Goal: Information Seeking & Learning: Learn about a topic

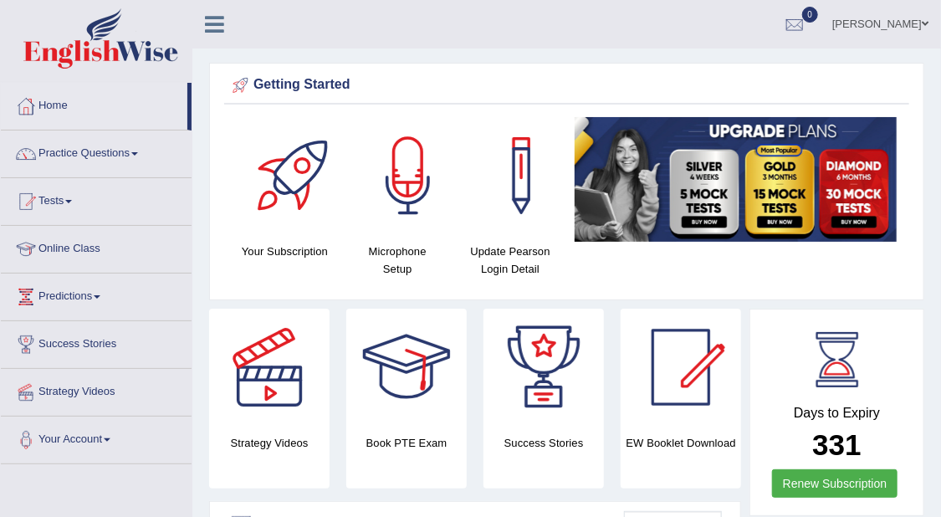
click at [703, 82] on div "Getting Started" at bounding box center [566, 85] width 676 height 25
click at [139, 147] on link "Practice Questions" at bounding box center [96, 151] width 191 height 42
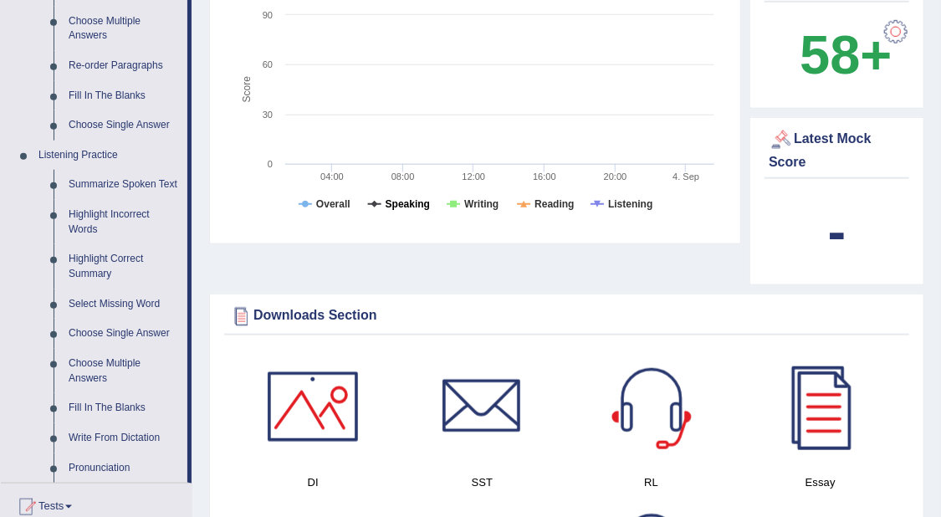
scroll to position [627, 0]
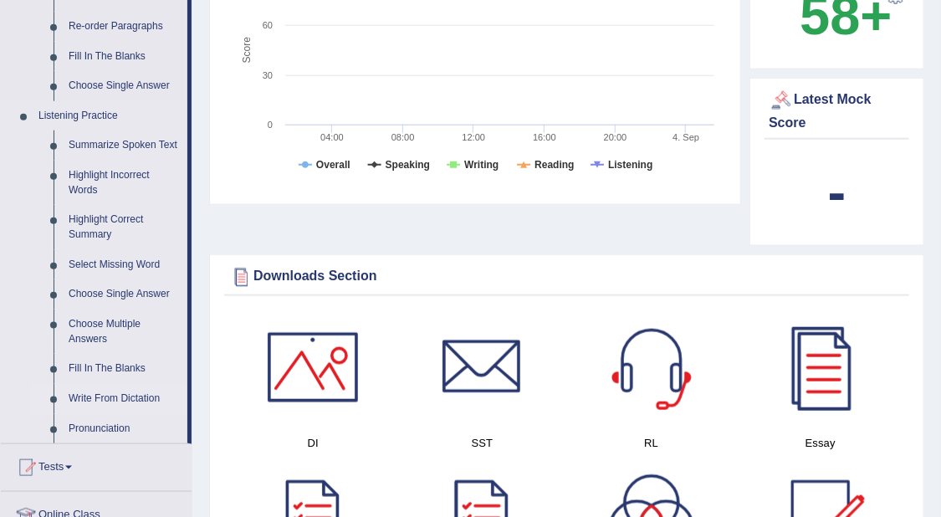
click at [134, 397] on link "Write From Dictation" at bounding box center [124, 399] width 126 height 30
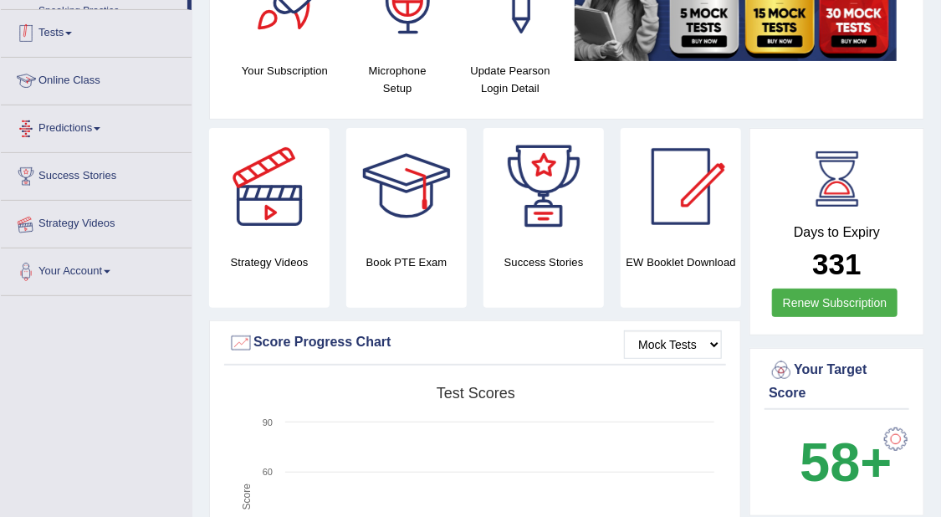
scroll to position [355, 0]
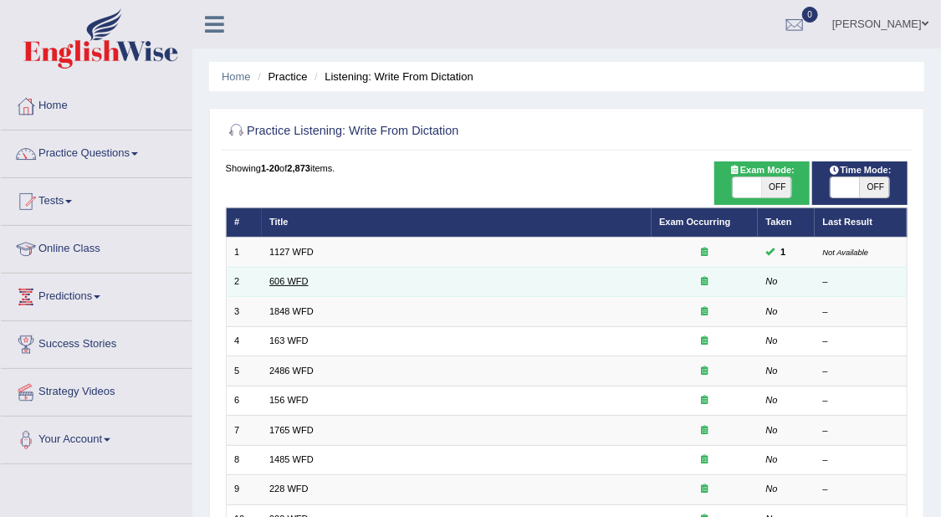
click at [295, 279] on link "606 WFD" at bounding box center [288, 281] width 39 height 10
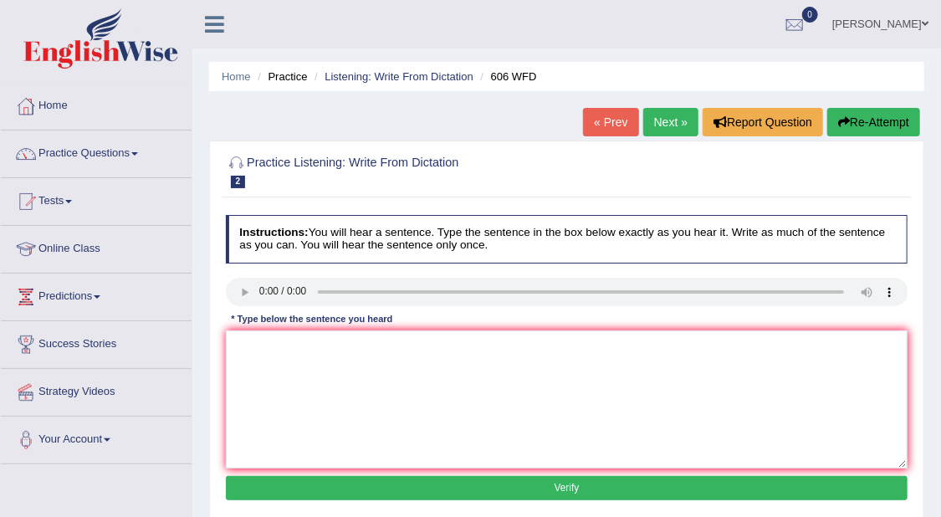
scroll to position [105, 0]
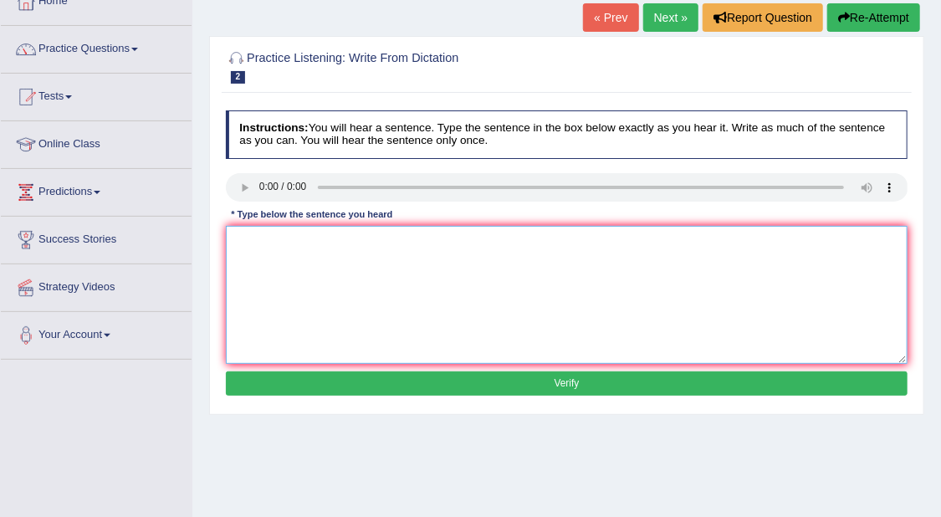
click at [329, 256] on textarea at bounding box center [567, 295] width 682 height 138
click at [487, 270] on textarea at bounding box center [567, 295] width 682 height 138
type textarea "S"
click at [600, 306] on textarea at bounding box center [567, 295] width 682 height 138
type textarea "T"
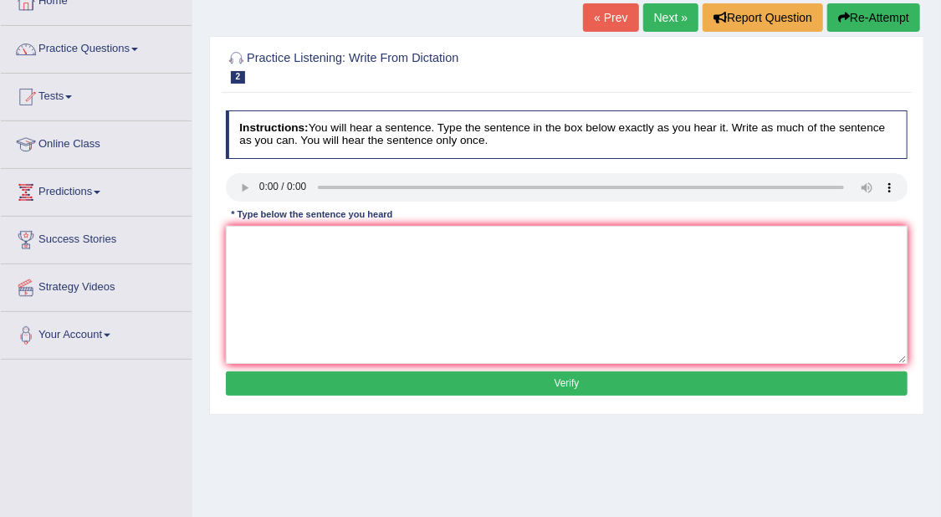
click at [665, 18] on link "Next »" at bounding box center [670, 17] width 55 height 28
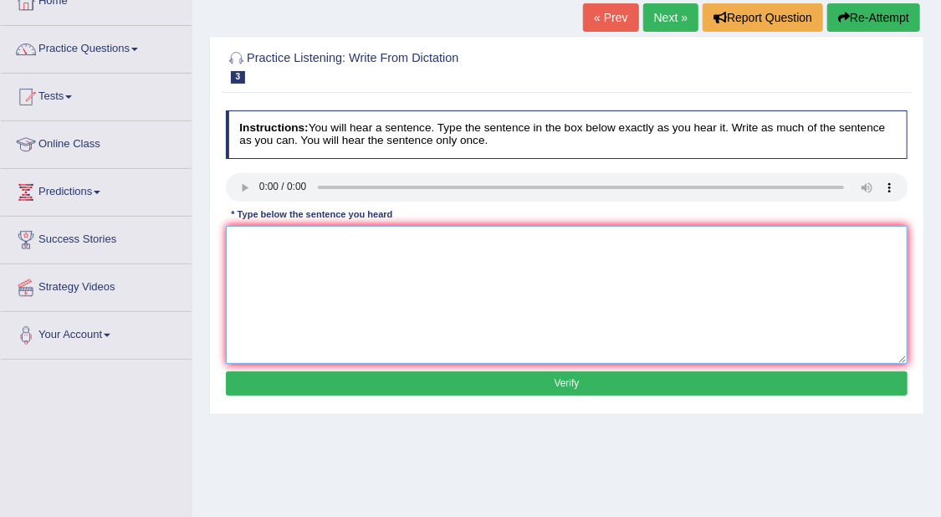
click at [512, 253] on textarea at bounding box center [567, 295] width 682 height 138
click at [459, 291] on textarea at bounding box center [567, 295] width 682 height 138
type textarea "T"
click at [355, 243] on textarea "Studants must provide the qualification." at bounding box center [567, 295] width 682 height 138
type textarea "Studants must provide the valible qualification."
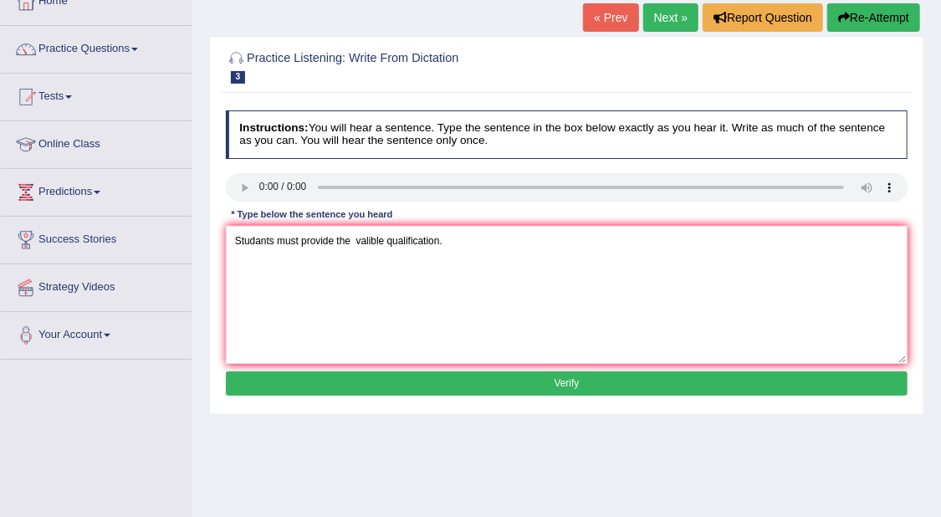
click at [559, 387] on button "Verify" at bounding box center [567, 383] width 682 height 24
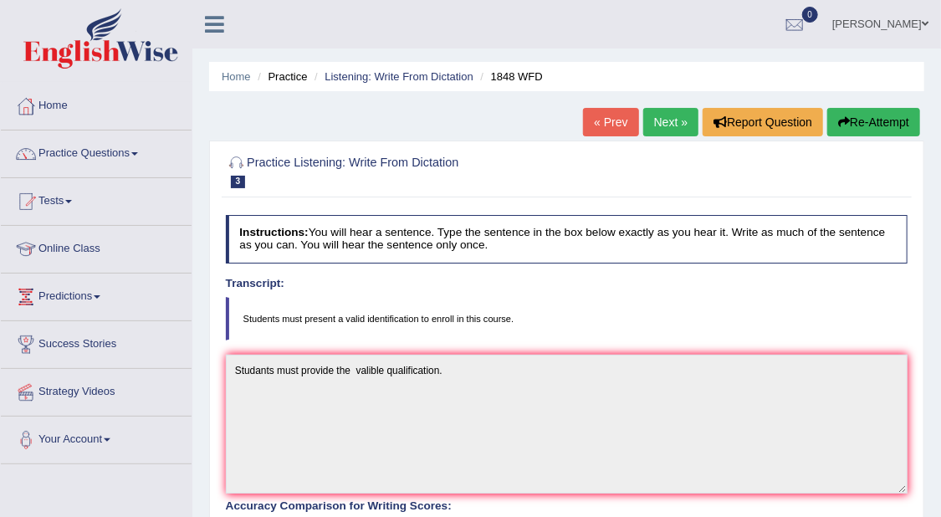
click at [674, 111] on link "Next »" at bounding box center [670, 122] width 55 height 28
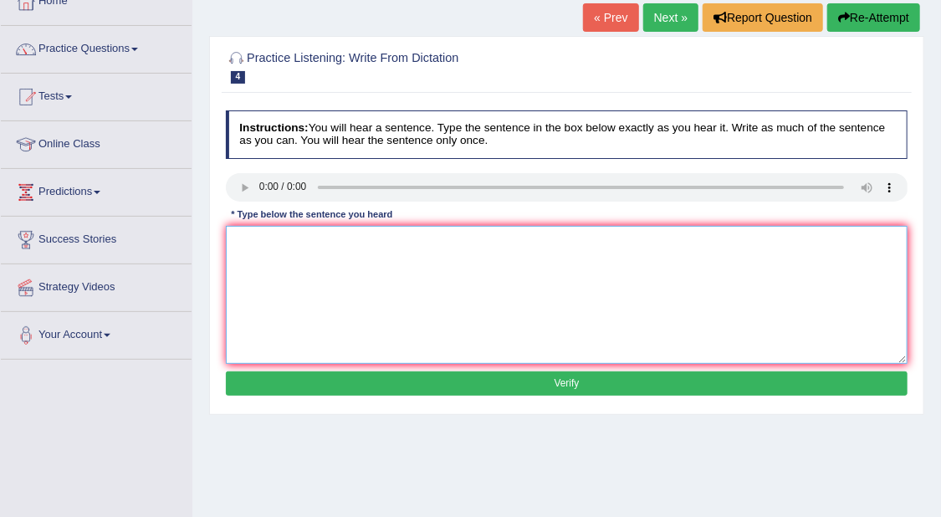
click at [395, 258] on textarea at bounding box center [567, 295] width 682 height 138
click at [289, 243] on textarea "A number of will be subimit." at bounding box center [567, 295] width 682 height 138
type textarea "A number of assements will be subimit."
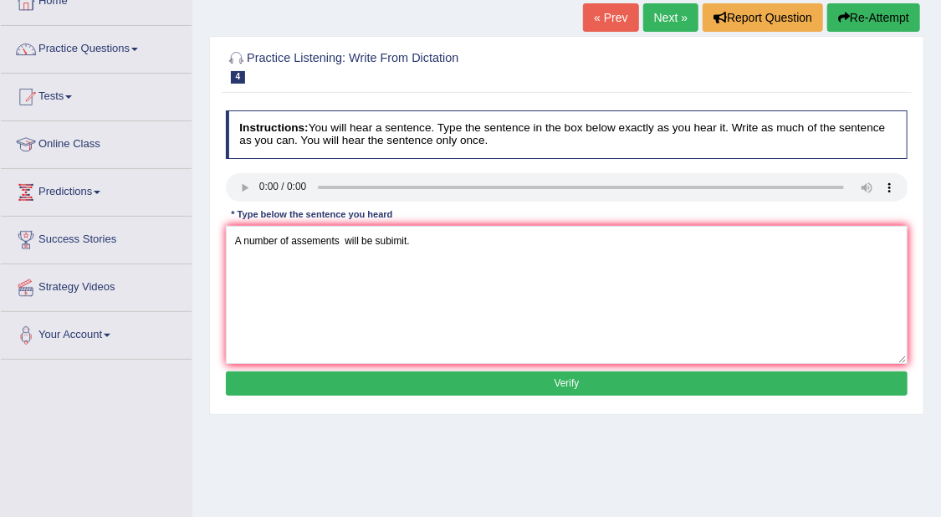
click at [544, 377] on button "Verify" at bounding box center [567, 383] width 682 height 24
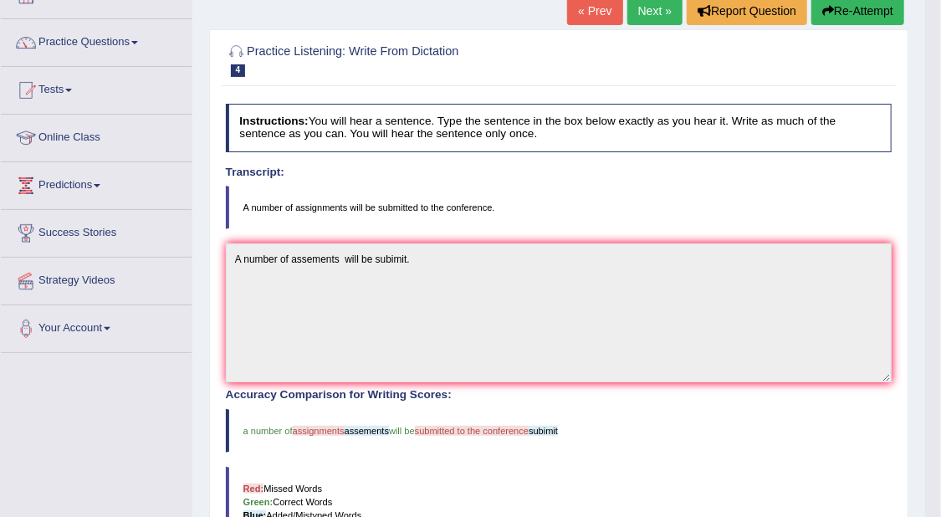
scroll to position [12, 0]
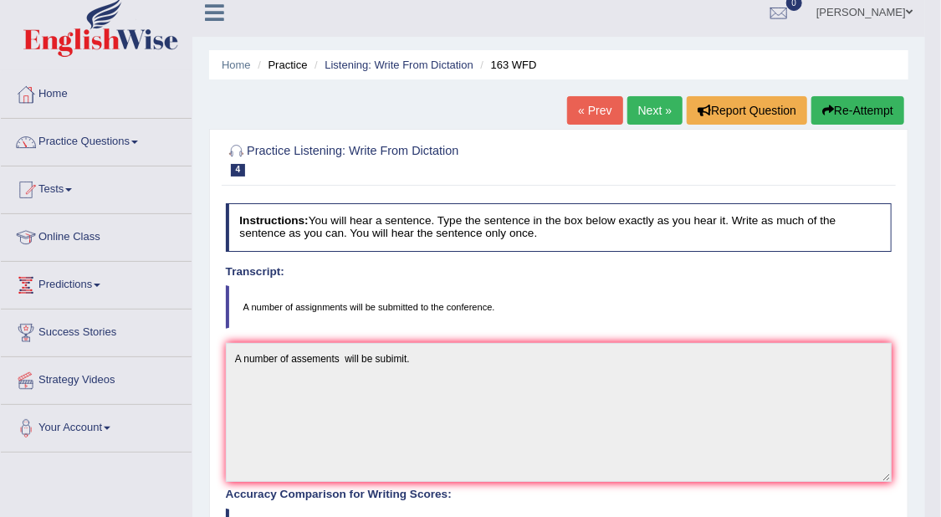
click at [658, 105] on link "Next »" at bounding box center [654, 110] width 55 height 28
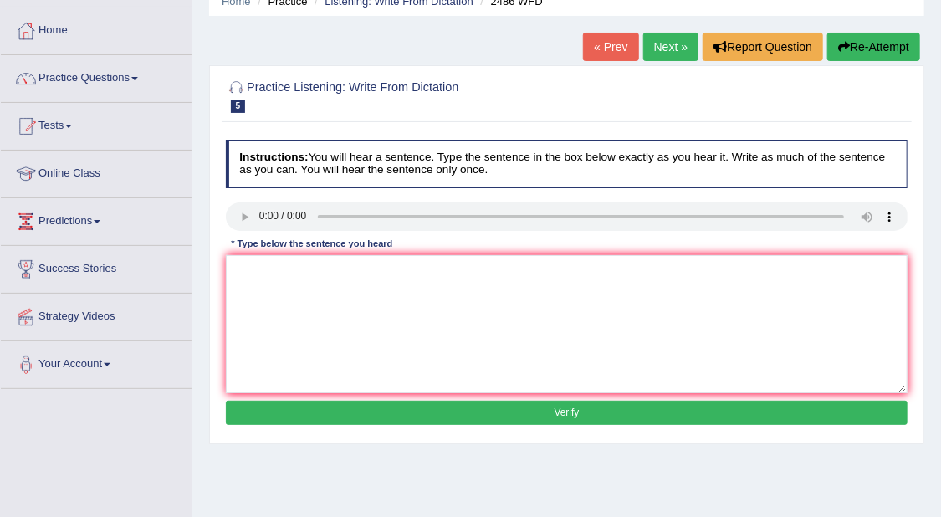
scroll to position [105, 0]
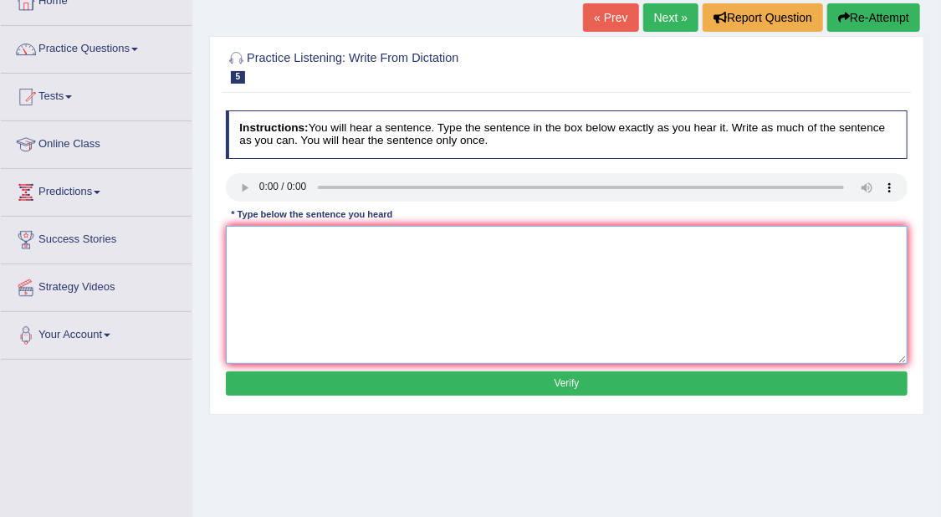
click at [592, 273] on textarea at bounding box center [567, 295] width 682 height 138
click at [248, 239] on textarea "Its quite clear a cross the world." at bounding box center [567, 295] width 682 height 138
type textarea "Its it is quite clear a cross the world."
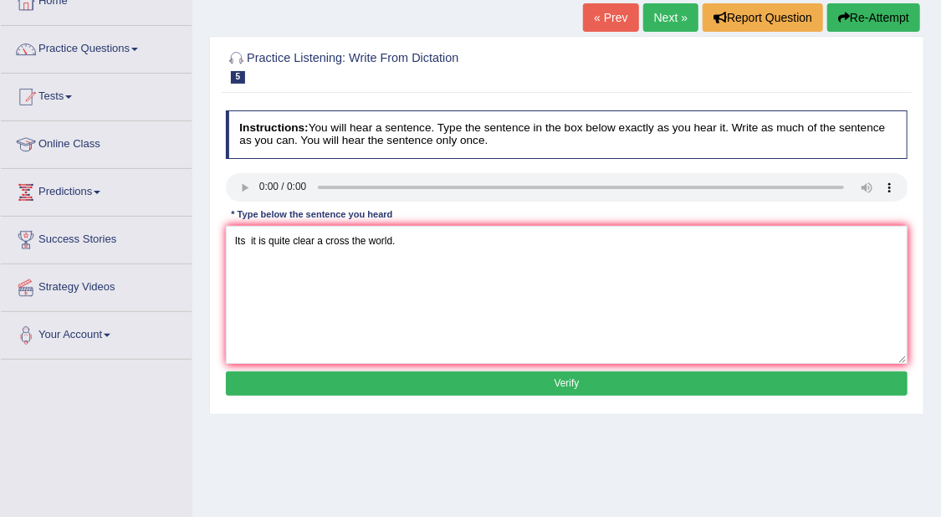
click at [591, 383] on button "Verify" at bounding box center [567, 383] width 682 height 24
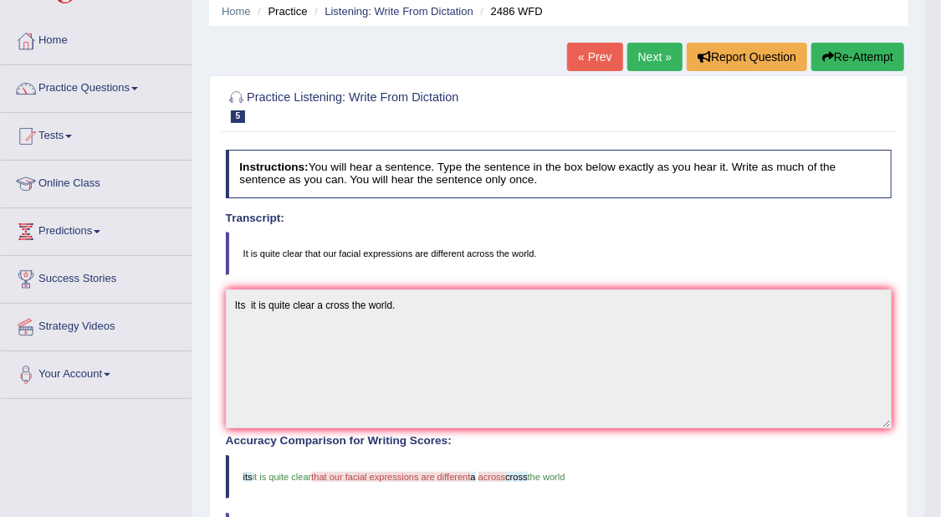
scroll to position [12, 0]
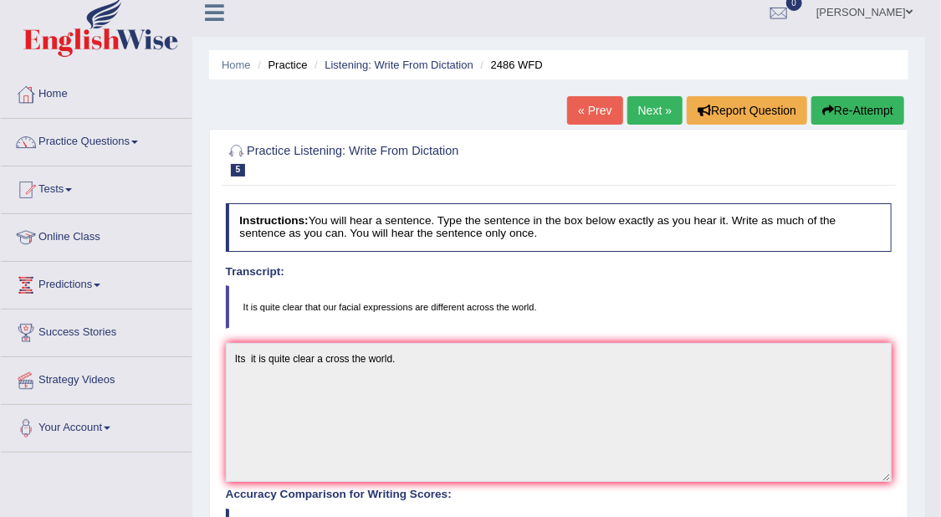
click at [652, 110] on link "Next »" at bounding box center [654, 110] width 55 height 28
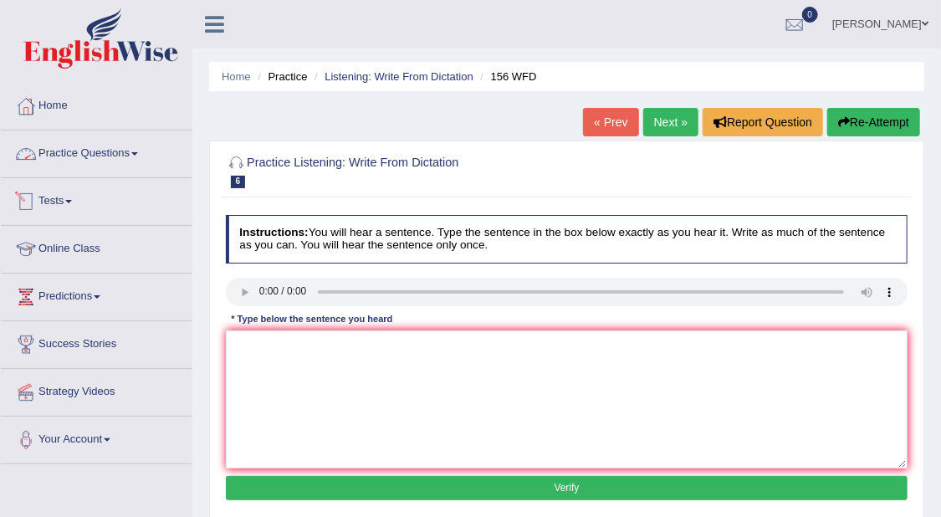
click at [105, 145] on link "Practice Questions" at bounding box center [96, 151] width 191 height 42
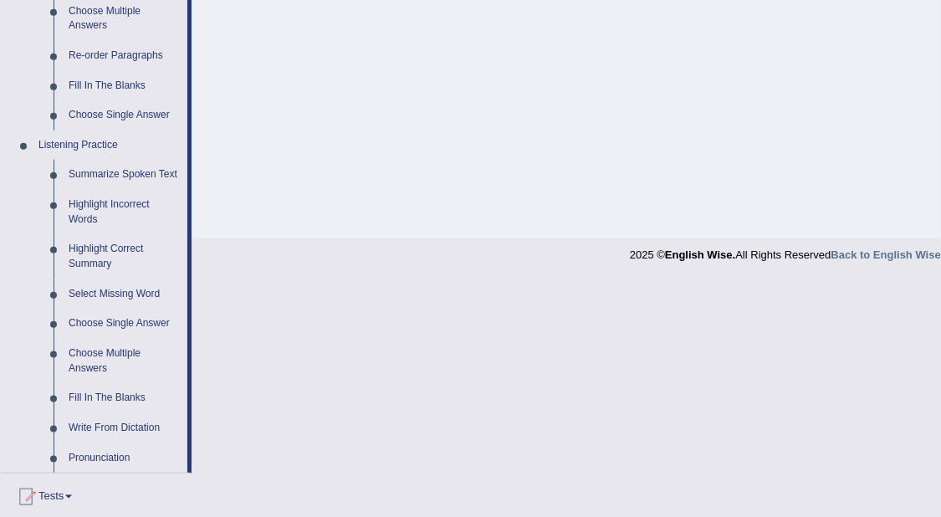
scroll to position [627, 0]
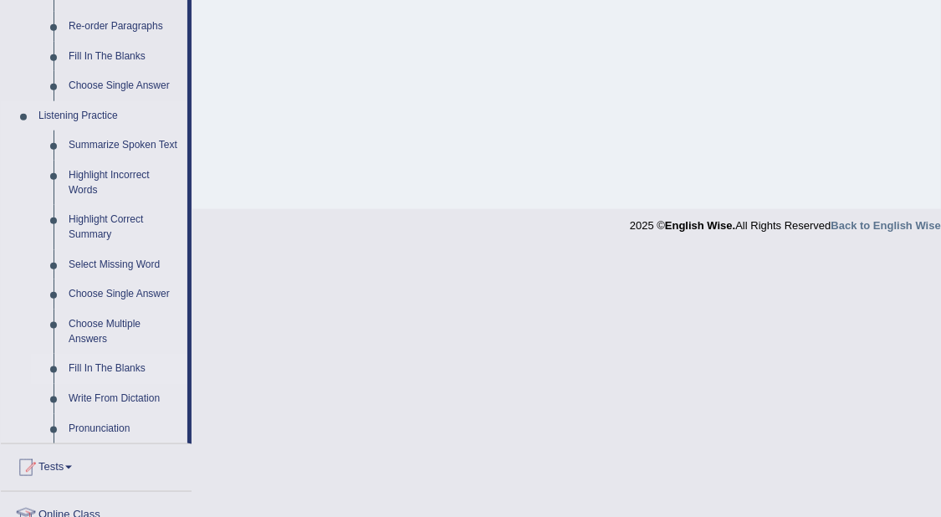
click at [92, 371] on link "Fill In The Blanks" at bounding box center [124, 369] width 126 height 30
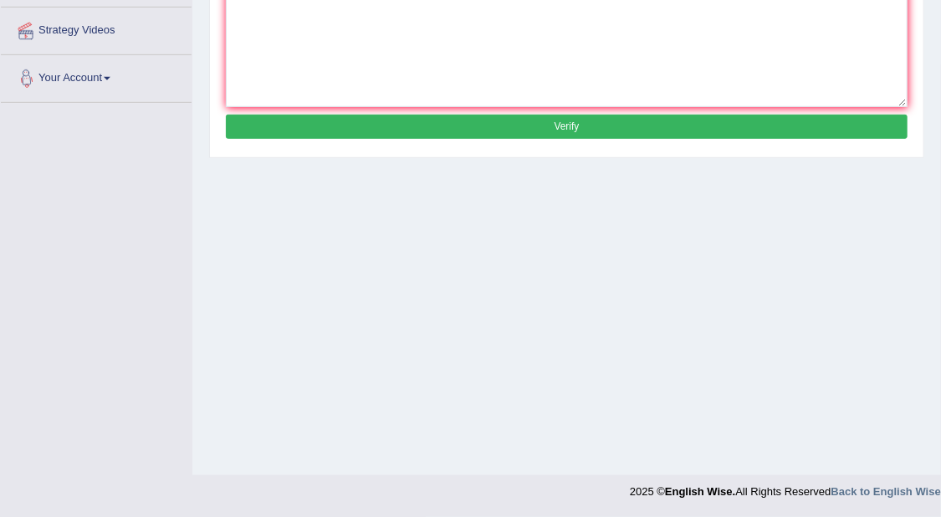
scroll to position [237, 0]
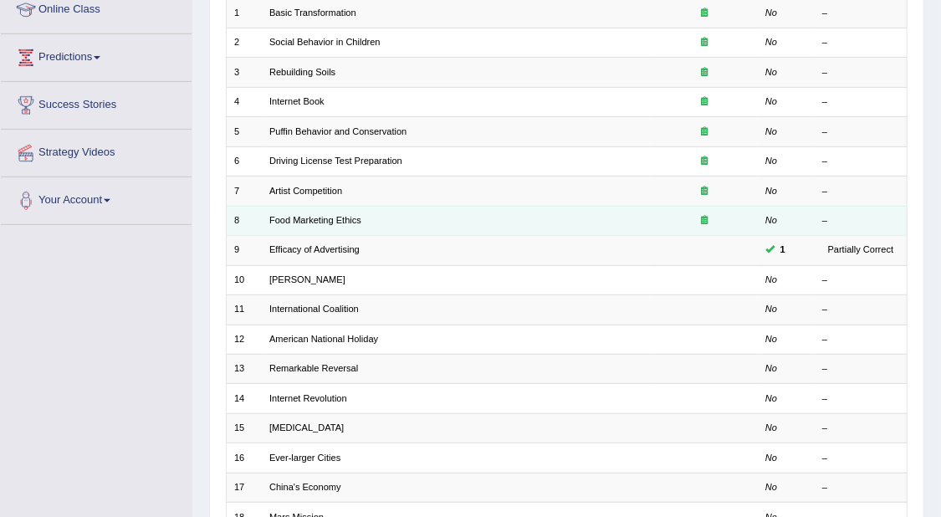
scroll to position [209, 0]
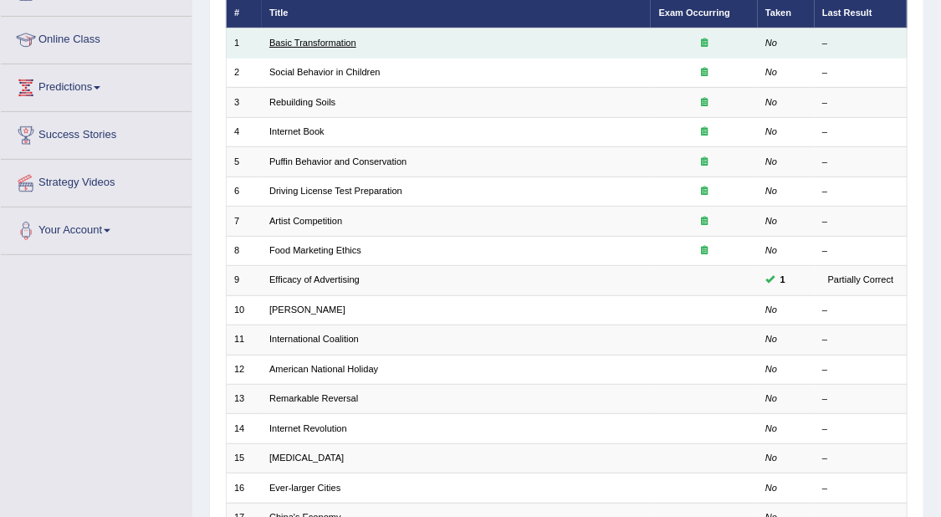
click at [324, 47] on link "Basic Transformation" at bounding box center [312, 43] width 87 height 10
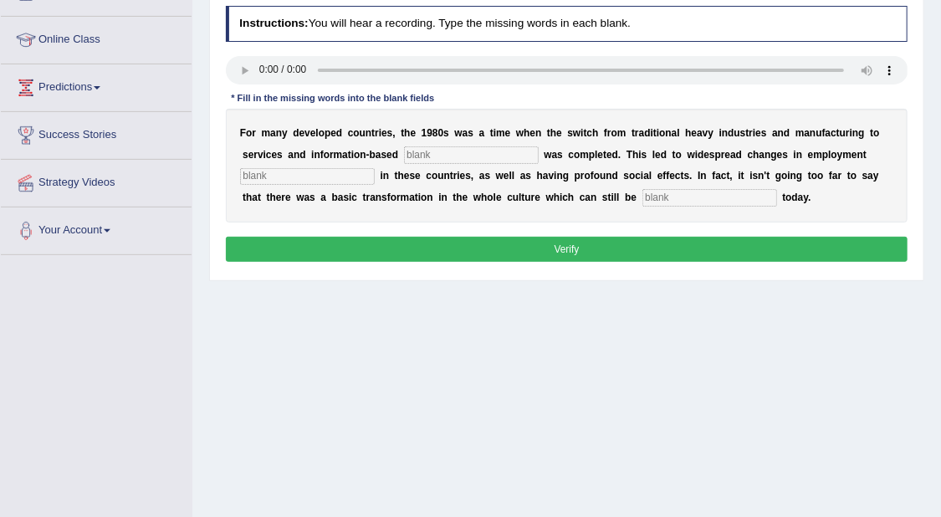
click at [424, 161] on input "text" at bounding box center [471, 154] width 135 height 17
click at [642, 197] on input "text" at bounding box center [709, 197] width 135 height 17
type input "obesserver"
click at [404, 151] on input "text" at bounding box center [471, 154] width 135 height 17
type input "interpreted"
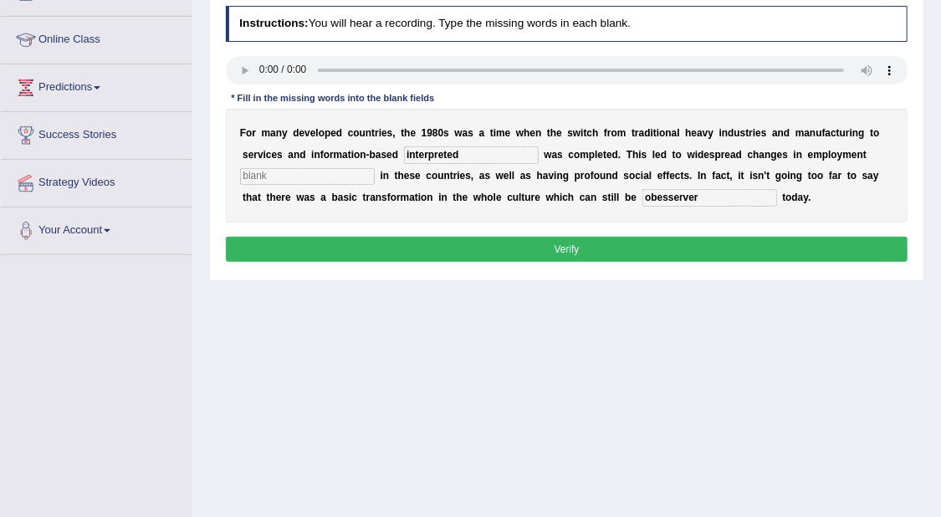
click at [339, 179] on input "text" at bounding box center [307, 176] width 135 height 17
type input "patten"
click at [487, 397] on div "Home Practice Listening: Fill In The Blanks Basic Transformation Next » Report …" at bounding box center [566, 209] width 748 height 836
click at [542, 248] on button "Verify" at bounding box center [567, 249] width 682 height 24
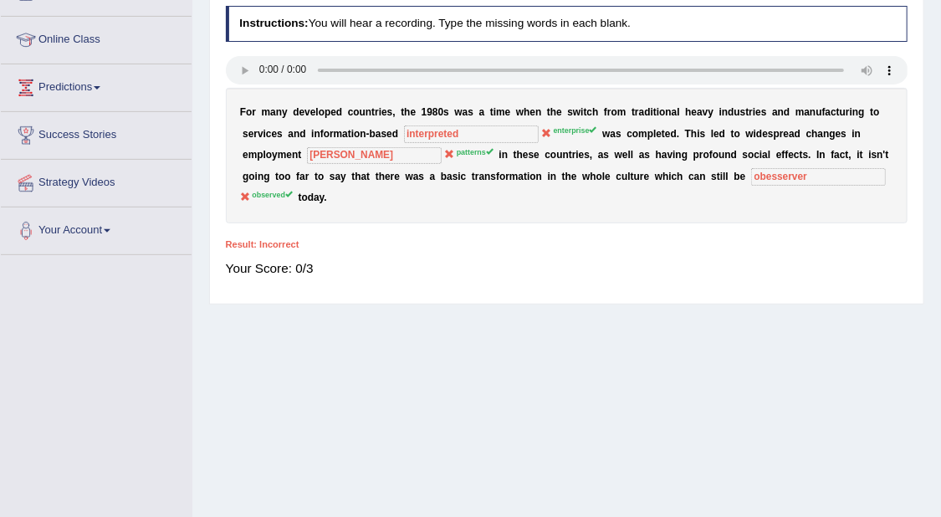
click at [489, 211] on div "Instructions: You will hear a recording. Type the missing words in each blank. …" at bounding box center [566, 148] width 689 height 298
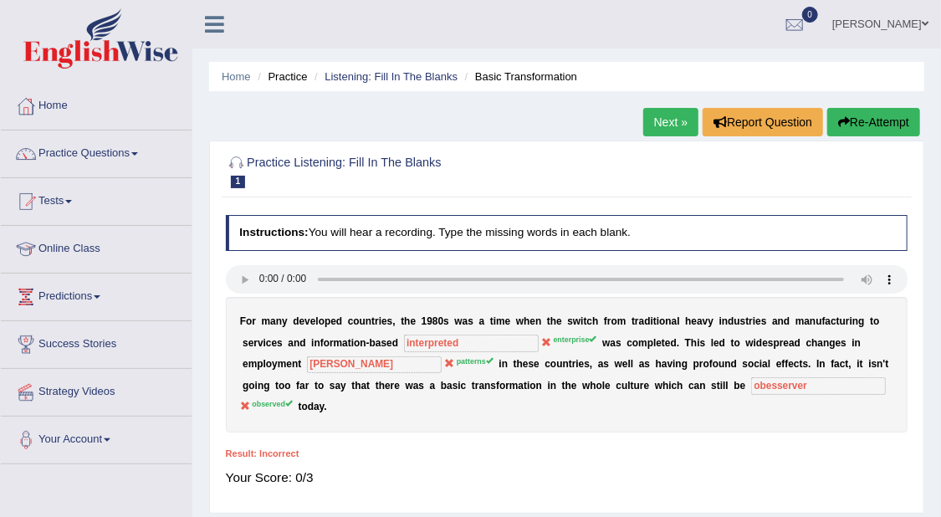
click at [670, 126] on link "Next »" at bounding box center [670, 122] width 55 height 28
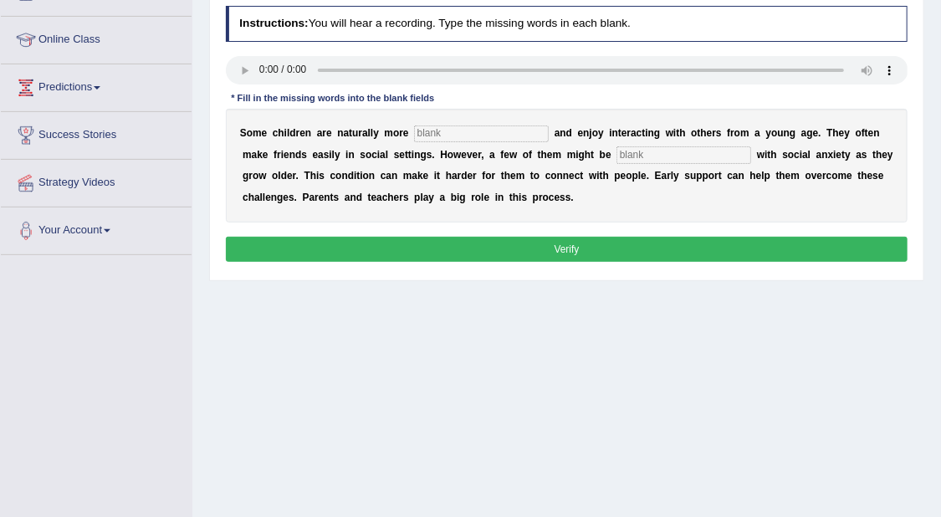
click at [475, 134] on input "text" at bounding box center [481, 133] width 135 height 17
type input "sociable"
click at [616, 152] on input "text" at bounding box center [683, 154] width 135 height 17
type input "dia"
click at [449, 136] on input "sociable" at bounding box center [481, 133] width 135 height 17
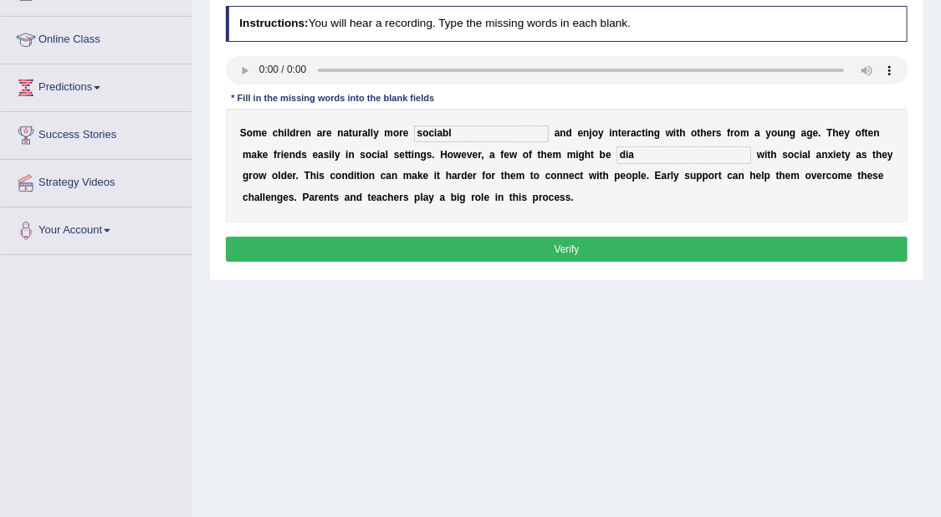
type input "sociable"
click at [616, 150] on input "dia" at bounding box center [683, 154] width 135 height 17
type input "diagnostic"
click at [528, 238] on button "Verify" at bounding box center [567, 249] width 682 height 24
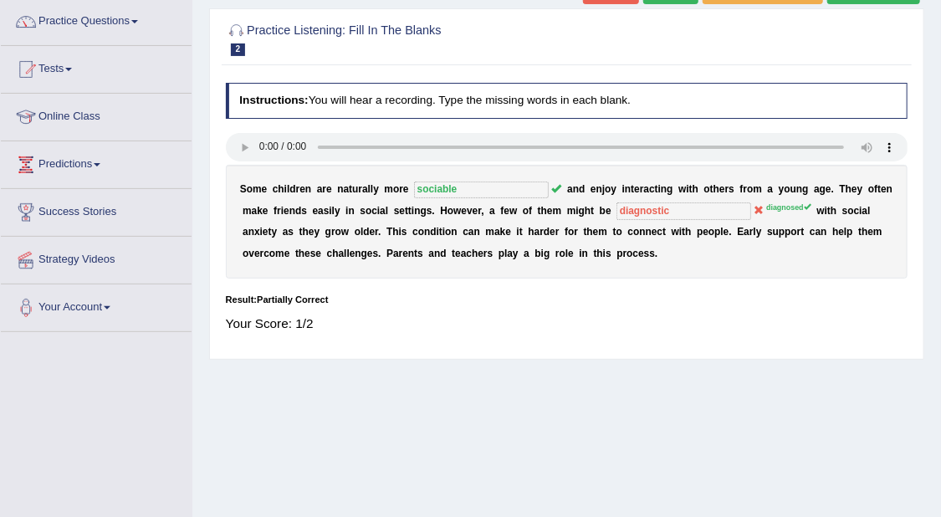
scroll to position [105, 0]
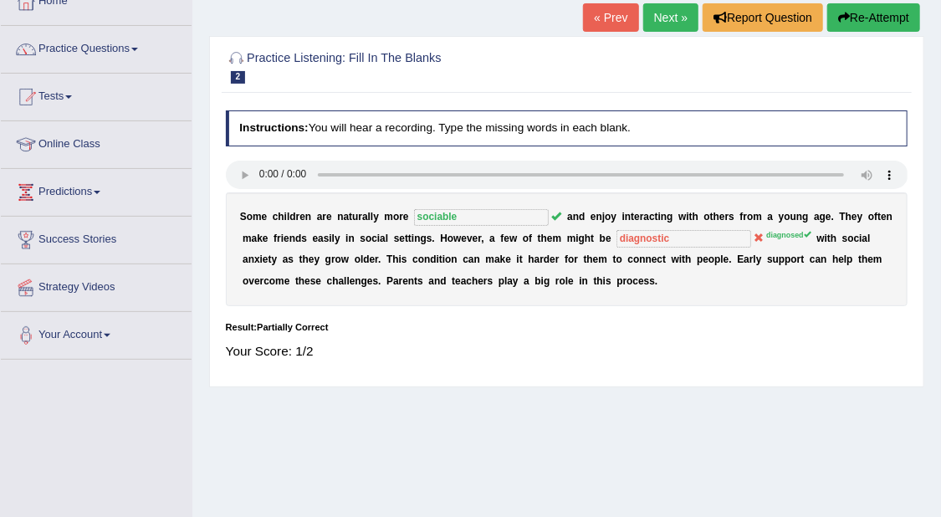
click at [656, 19] on link "Next »" at bounding box center [670, 17] width 55 height 28
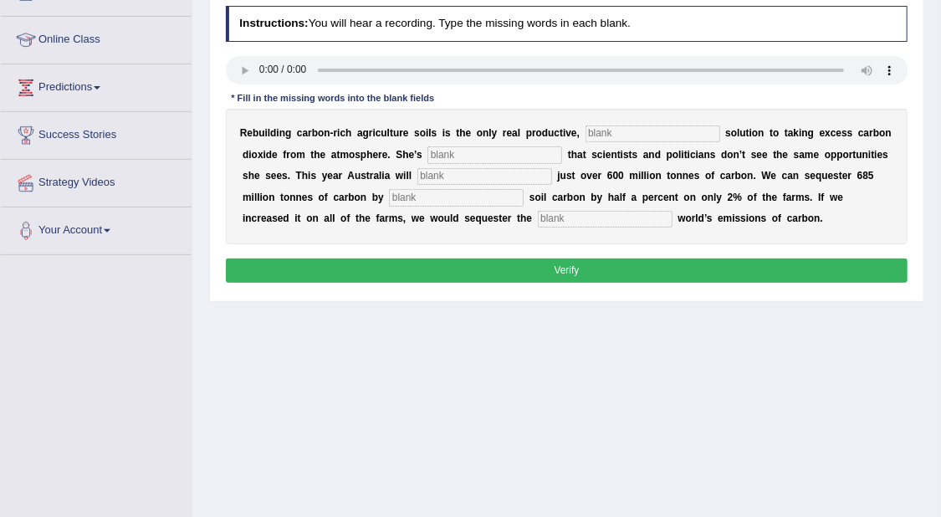
click at [627, 130] on input "text" at bounding box center [652, 133] width 135 height 17
click at [436, 153] on input "text" at bounding box center [494, 154] width 135 height 17
type input "frusted"
click at [424, 174] on input "text" at bounding box center [484, 176] width 135 height 17
type input "admited"
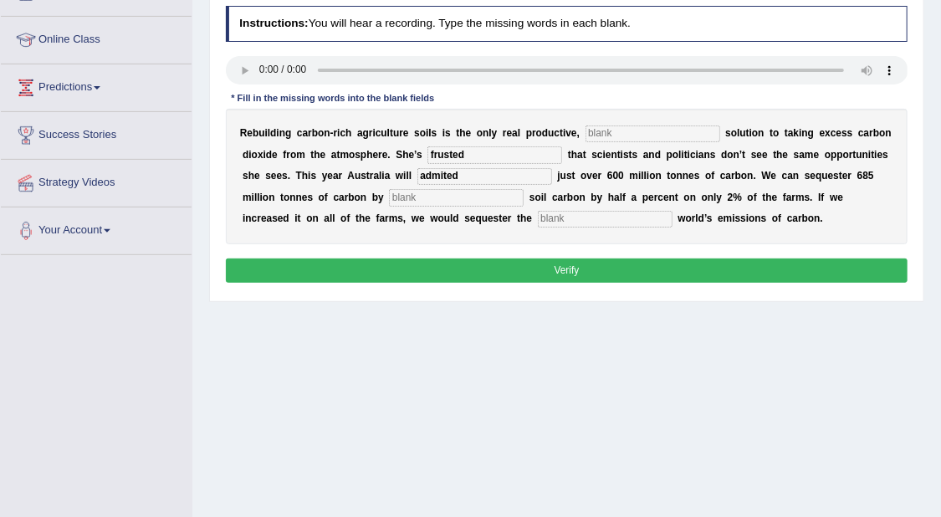
click at [389, 203] on input "text" at bounding box center [456, 197] width 135 height 17
type input "incressing"
click at [538, 221] on input "text" at bounding box center [605, 219] width 135 height 17
type input "request"
click at [620, 136] on input "text" at bounding box center [652, 133] width 135 height 17
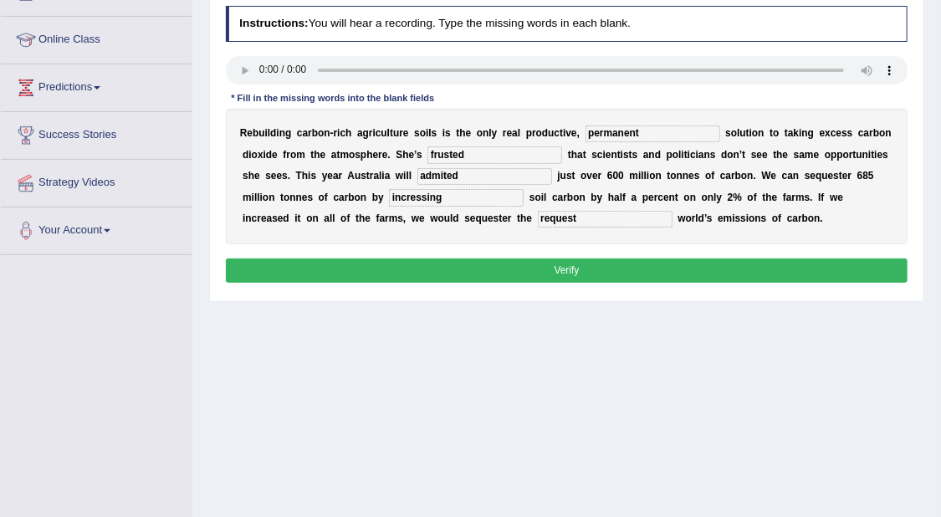
type input "permanent"
click at [602, 415] on div "Home Practice Listening: Fill In The Blanks Rebuilding Soils « Prev Next » Repo…" at bounding box center [566, 209] width 748 height 836
click at [652, 271] on button "Verify" at bounding box center [567, 270] width 682 height 24
